Goal: Navigation & Orientation: Understand site structure

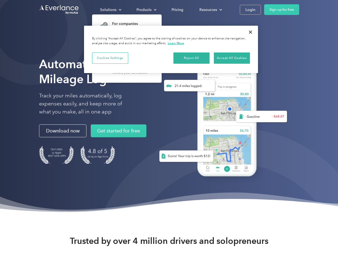
click at [111, 10] on div "Solutions" at bounding box center [108, 9] width 16 height 7
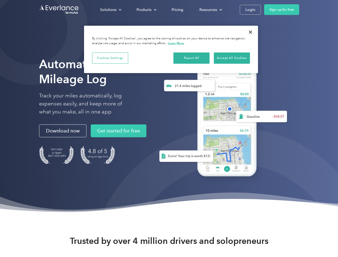
click at [146, 10] on div "Products" at bounding box center [144, 9] width 15 height 7
click at [210, 10] on div "Resources" at bounding box center [208, 9] width 18 height 7
click at [110, 58] on button "Cookies Settings" at bounding box center [110, 57] width 36 height 11
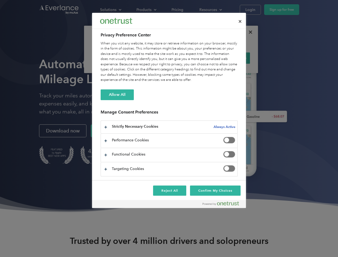
click at [192, 58] on div "When you visit any website, it may store or retrieve information on your browse…" at bounding box center [169, 62] width 137 height 42
click at [232, 58] on div "When you visit any website, it may store or retrieve information on your browse…" at bounding box center [169, 62] width 137 height 42
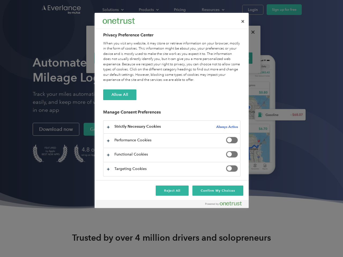
click at [251, 32] on div at bounding box center [171, 128] width 343 height 257
